Goal: Navigation & Orientation: Understand site structure

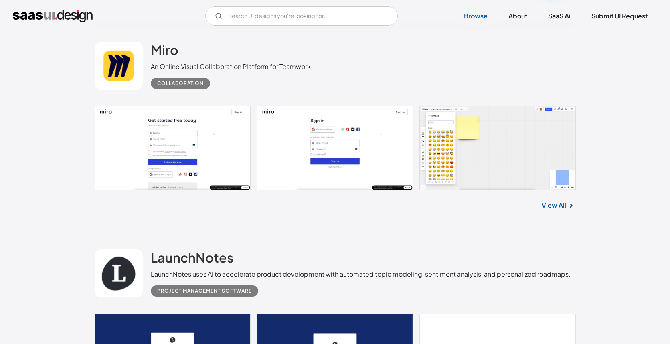
scroll to position [15326, 0]
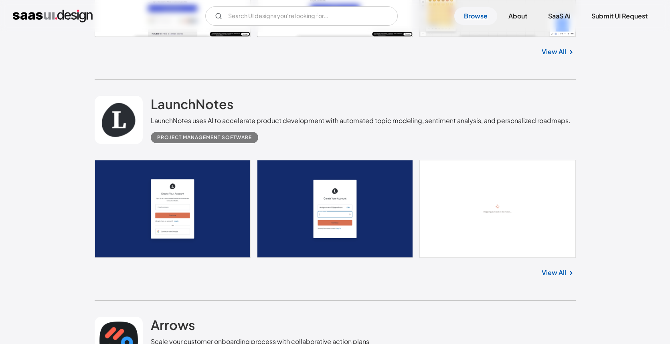
click at [474, 16] on link "Browse" at bounding box center [475, 16] width 43 height 18
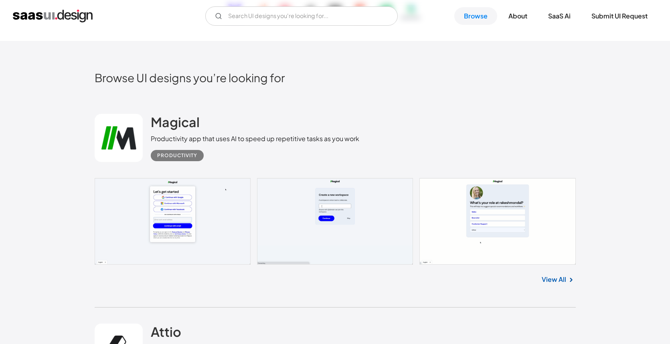
scroll to position [174, 0]
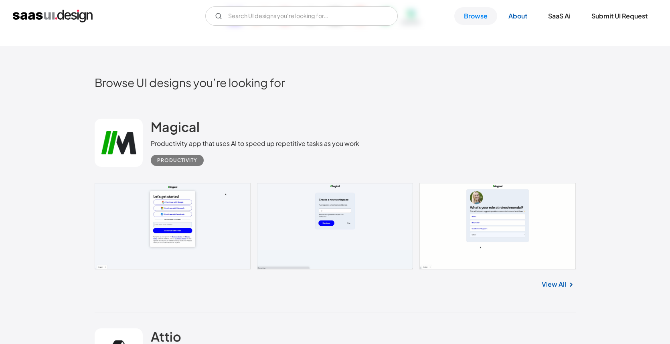
click at [518, 15] on link "About" at bounding box center [518, 16] width 38 height 18
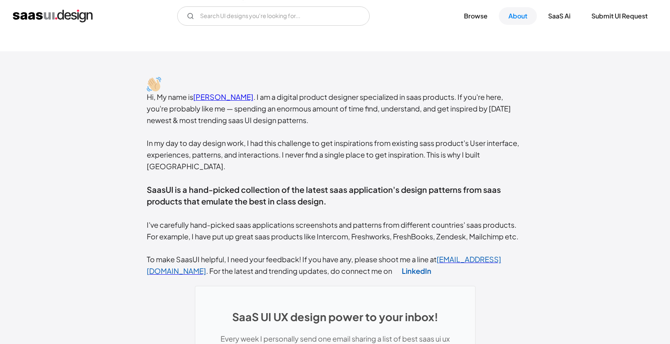
scroll to position [123, 0]
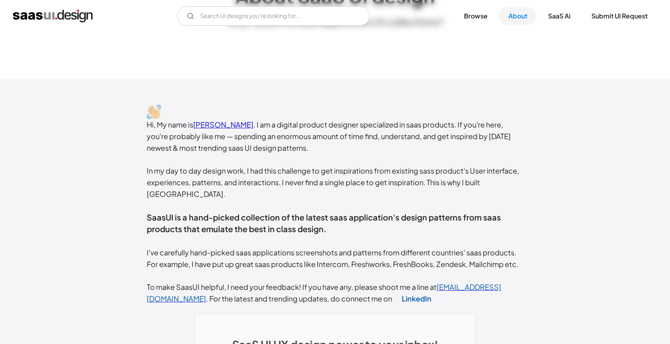
click at [217, 120] on link "Rakesh Mondal" at bounding box center [223, 124] width 60 height 9
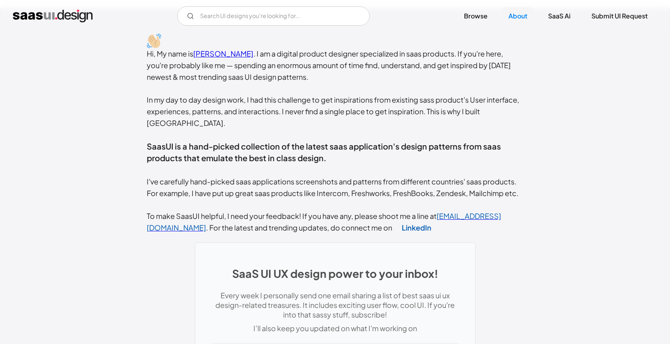
scroll to position [144, 0]
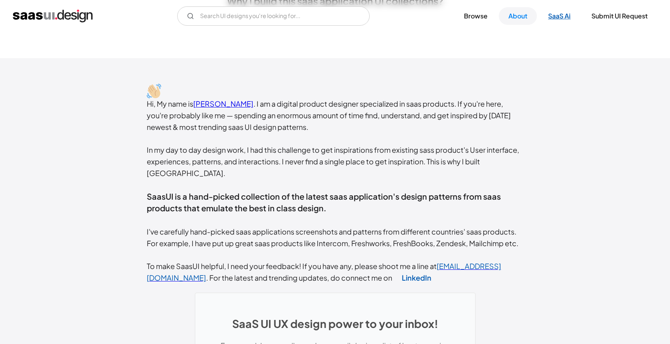
click at [559, 13] on link "SaaS Ai" at bounding box center [559, 16] width 42 height 18
click at [565, 15] on link "SaaS Ai" at bounding box center [559, 16] width 42 height 18
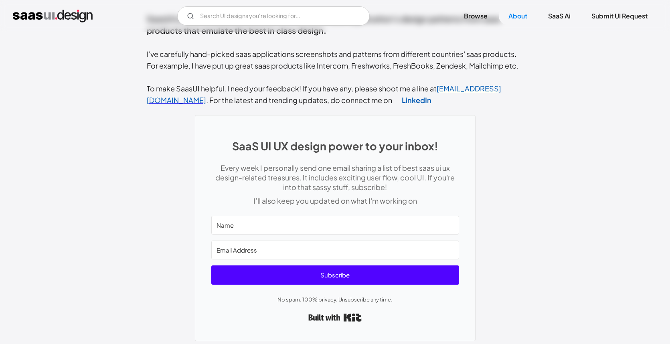
scroll to position [349, 0]
